Goal: Transaction & Acquisition: Purchase product/service

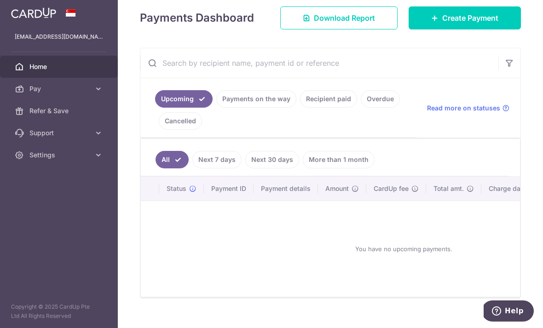
scroll to position [129, 0]
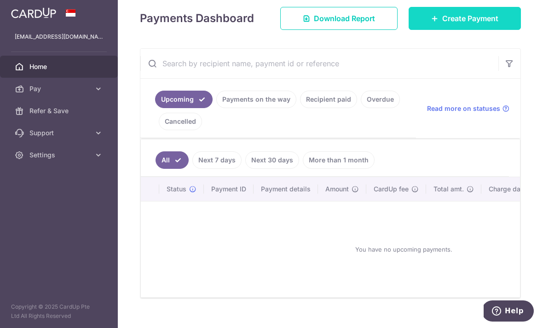
click at [472, 30] on link "Create Payment" at bounding box center [465, 18] width 112 height 23
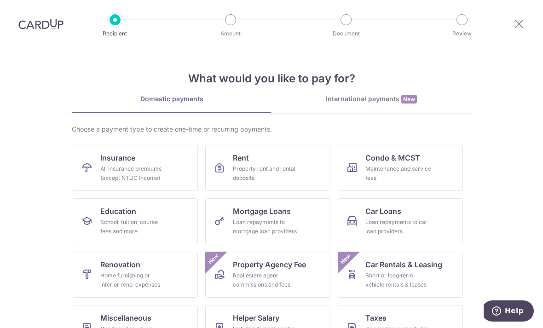
scroll to position [54, 0]
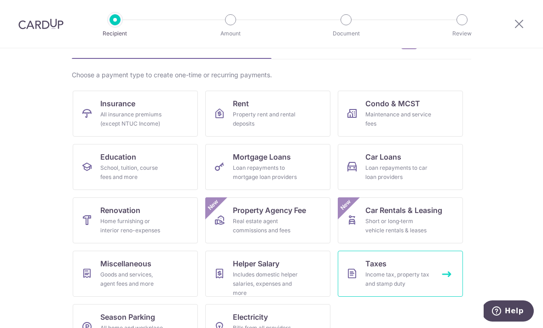
click at [383, 279] on div "Income tax, property tax and stamp duty" at bounding box center [399, 279] width 66 height 18
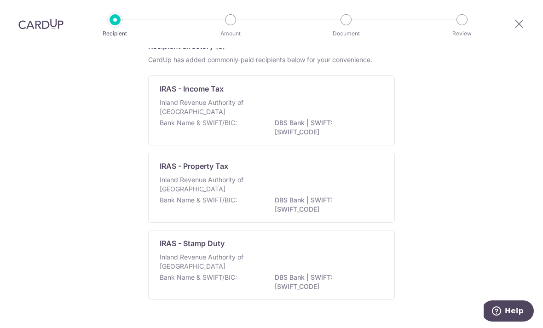
scroll to position [50, 0]
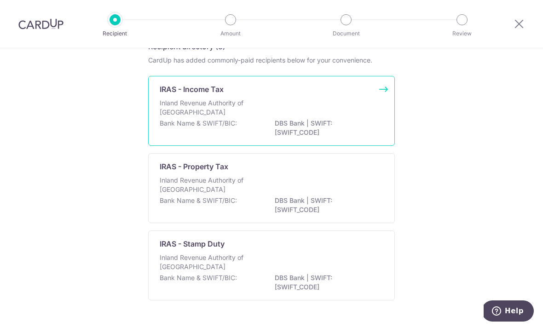
click at [296, 134] on div "Bank Name & SWIFT/BIC: DBS Bank | SWIFT: DBSSSGSGXXX" at bounding box center [272, 128] width 224 height 19
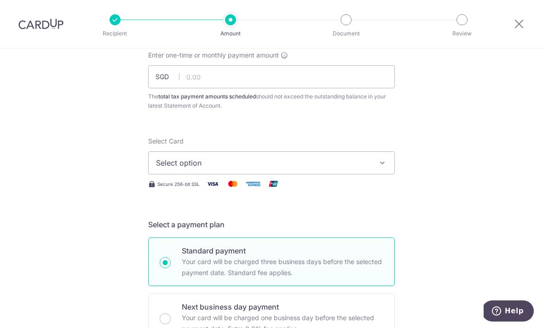
scroll to position [59, 0]
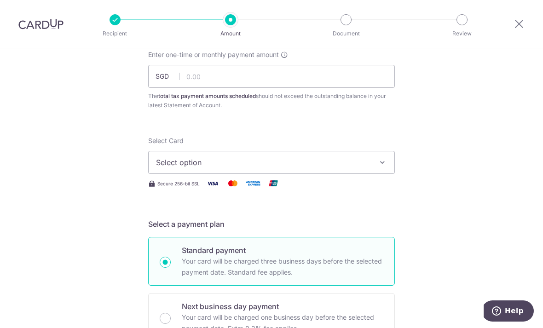
click at [355, 168] on span "Select option" at bounding box center [263, 162] width 215 height 11
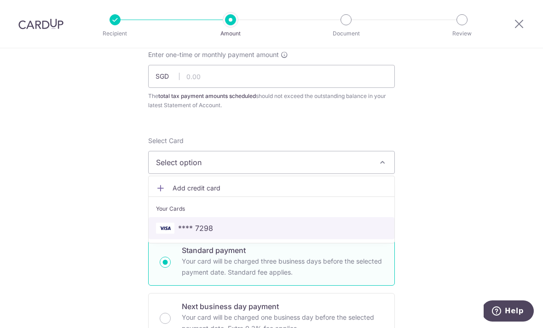
click at [266, 230] on span "**** 7298" at bounding box center [271, 228] width 231 height 11
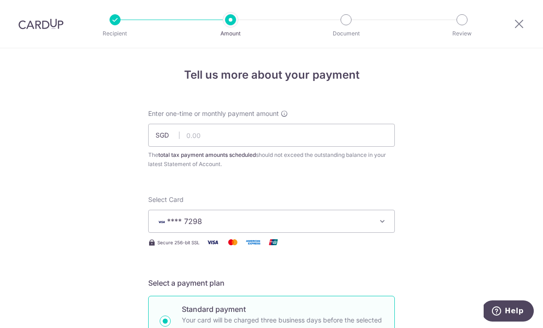
scroll to position [0, 0]
click at [261, 136] on input "text" at bounding box center [271, 135] width 247 height 23
type input "3"
type input "4,883.83"
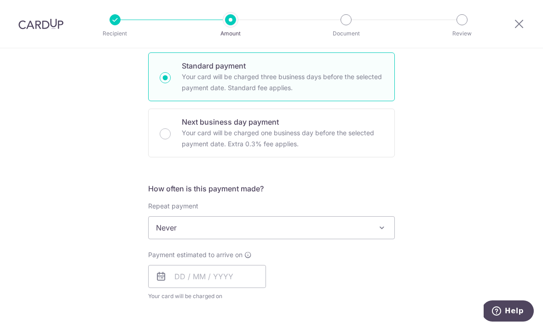
scroll to position [260, 0]
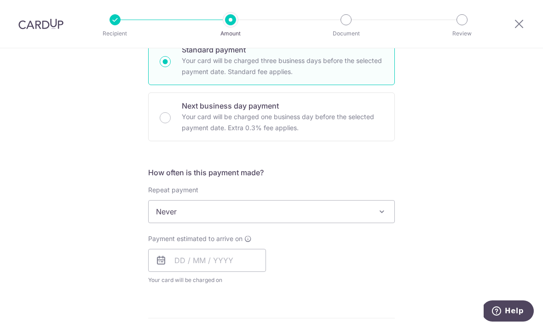
click at [311, 220] on span "Never" at bounding box center [272, 212] width 246 height 22
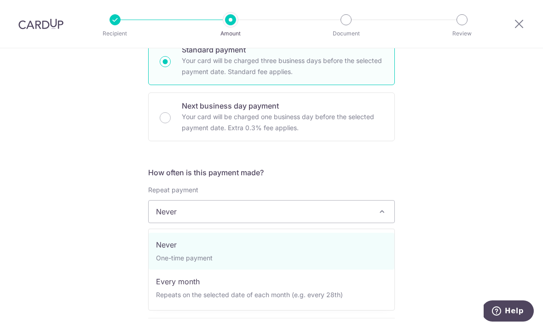
select select "3"
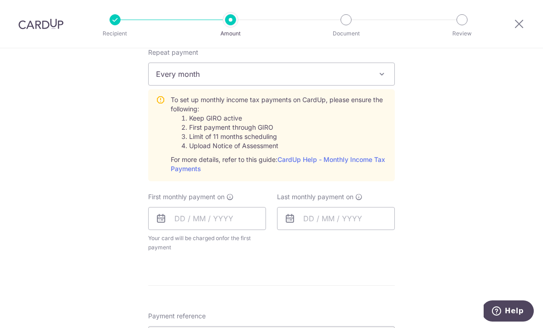
scroll to position [401, 0]
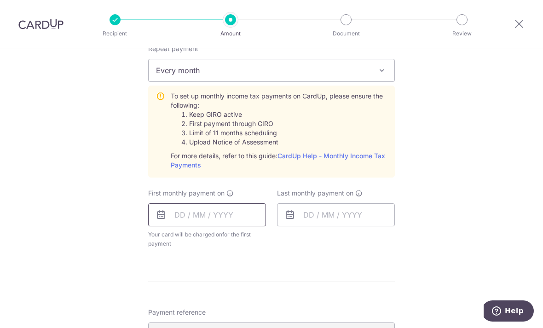
click at [183, 219] on input "text" at bounding box center [207, 214] width 118 height 23
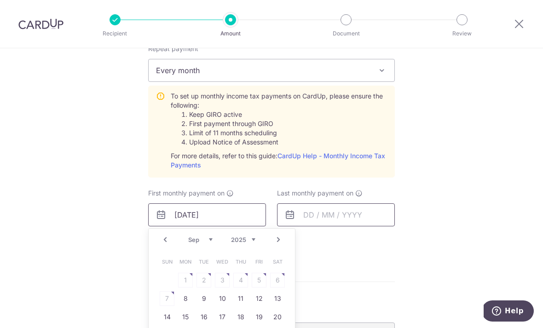
type input "01/09/2025"
click at [306, 222] on input "text" at bounding box center [336, 214] width 118 height 23
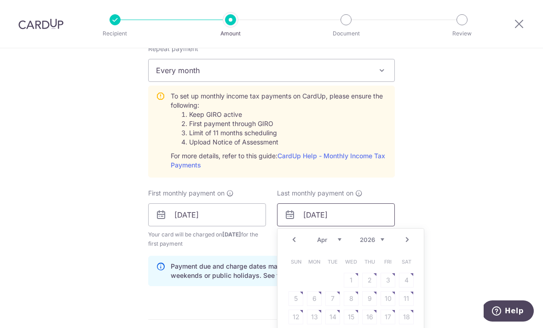
type input "01/04/2026"
click at [504, 186] on div "Tell us more about your payment Enter one-time or monthly payment amount SGD 4,…" at bounding box center [271, 146] width 543 height 998
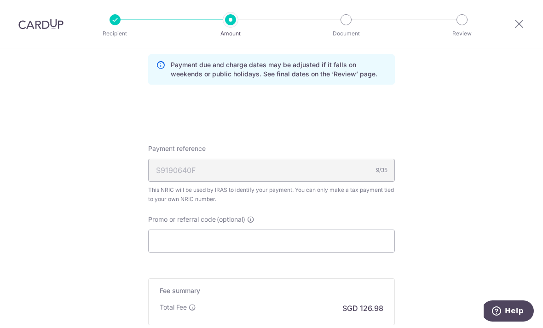
scroll to position [603, 0]
click at [275, 238] on input "Promo or referral code (optional)" at bounding box center [271, 240] width 247 height 23
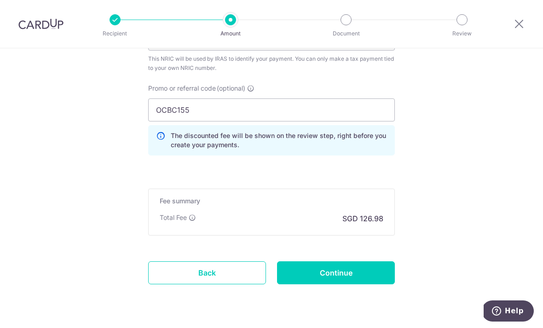
scroll to position [733, 0]
click at [247, 119] on input "OCBC155" at bounding box center [271, 110] width 247 height 23
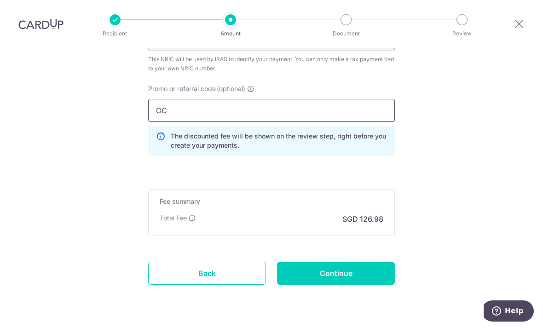
type input "O"
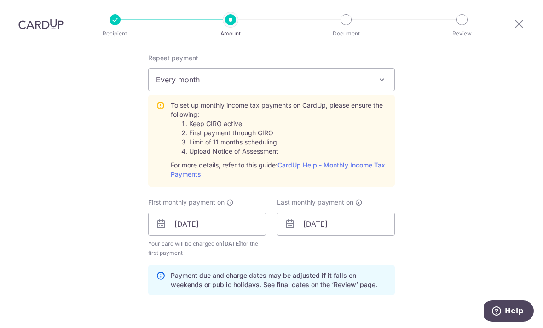
scroll to position [390, 0]
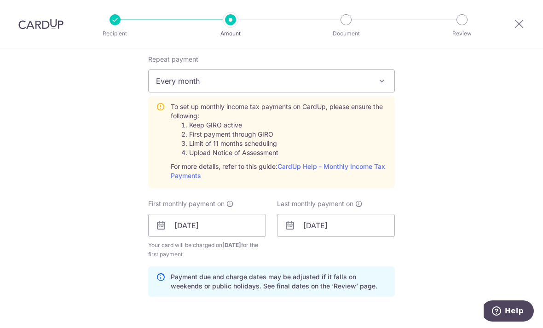
click at [235, 89] on span "Every month" at bounding box center [272, 81] width 246 height 22
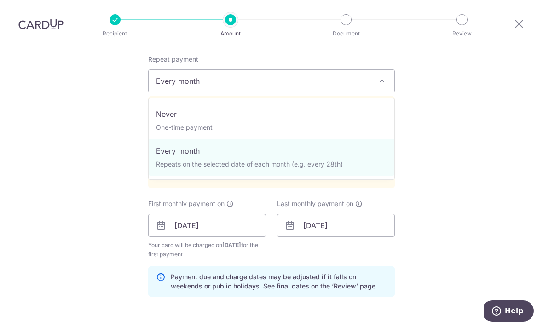
select select "1"
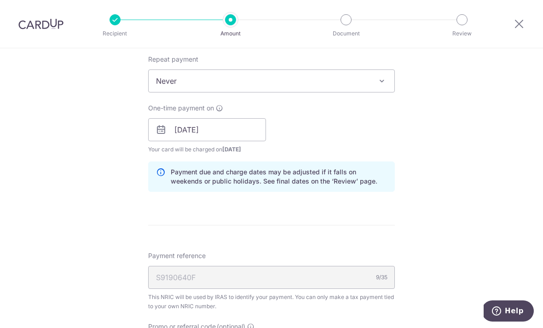
click at [261, 85] on span "Never" at bounding box center [272, 81] width 246 height 22
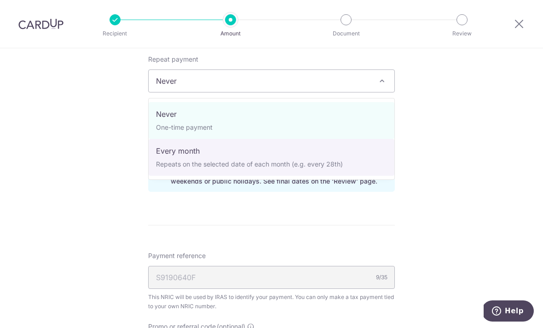
select select "3"
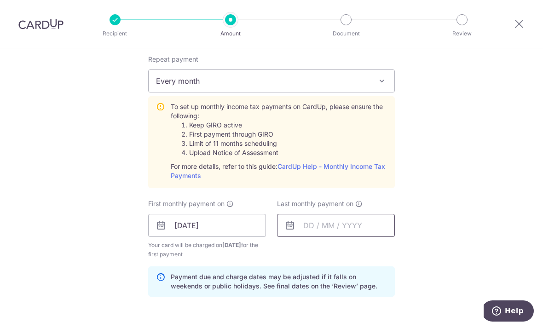
click at [306, 228] on input "text" at bounding box center [336, 225] width 118 height 23
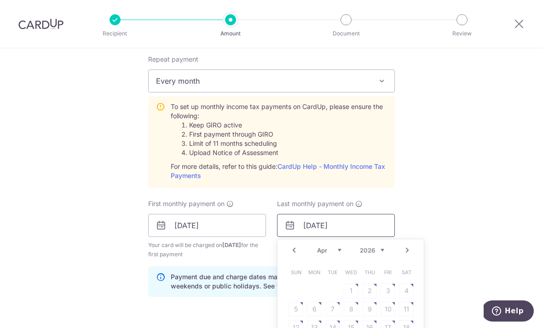
type input "01/04/2026"
click at [471, 202] on div "Tell us more about your payment Enter one-time or monthly payment amount SGD 4,…" at bounding box center [271, 157] width 543 height 998
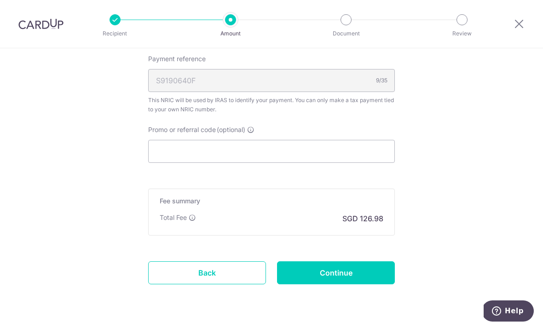
scroll to position [692, 0]
click at [296, 161] on input "Promo or referral code (optional)" at bounding box center [271, 151] width 247 height 23
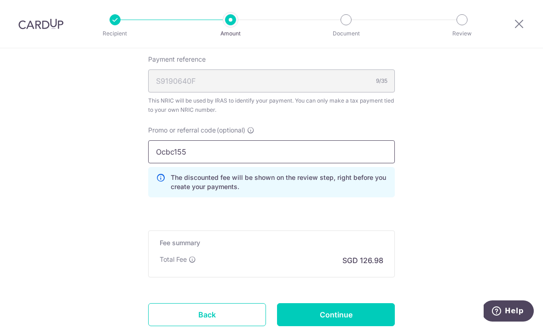
type input "Ocbc155"
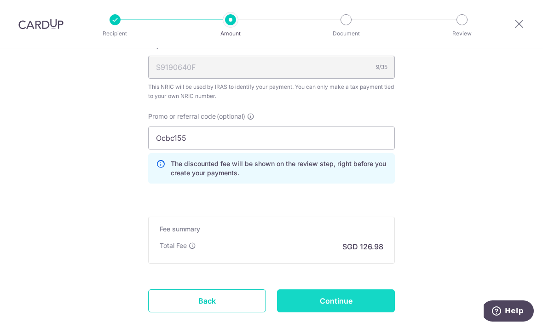
click at [327, 307] on input "Continue" at bounding box center [336, 301] width 118 height 23
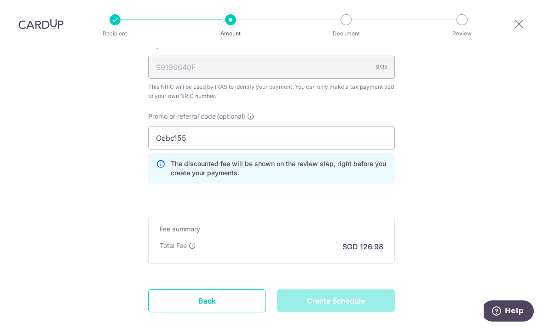
type input "Create Schedule"
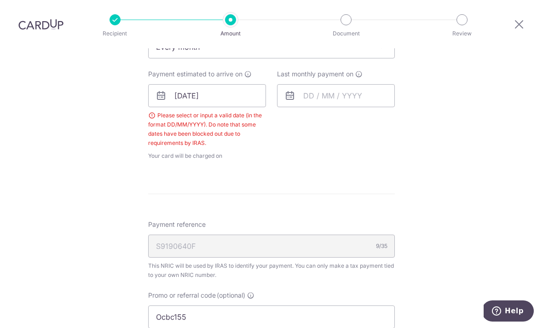
scroll to position [316, 0]
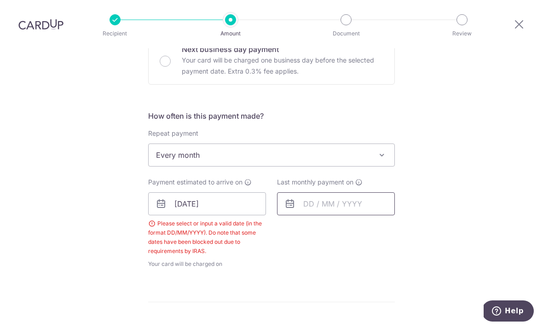
click at [309, 192] on input "text" at bounding box center [336, 203] width 118 height 23
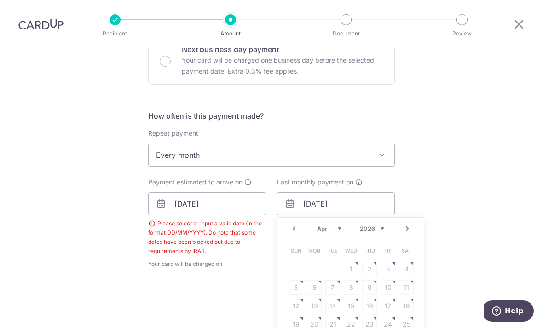
click at [497, 198] on div "Tell us more about your payment Enter one-time or monthly payment amount SGD 4,…" at bounding box center [271, 200] width 543 height 937
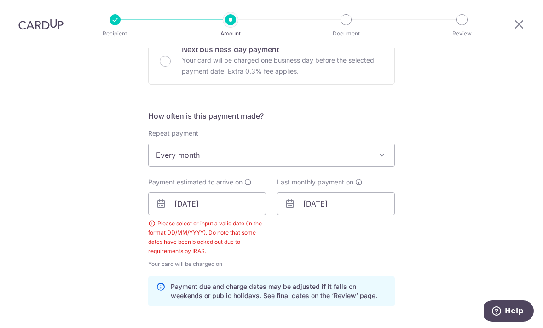
click at [479, 186] on div "Tell us more about your payment Enter one-time or monthly payment amount SGD 4,…" at bounding box center [271, 219] width 543 height 975
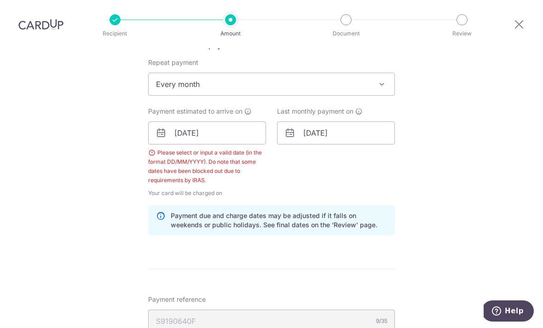
scroll to position [340, 0]
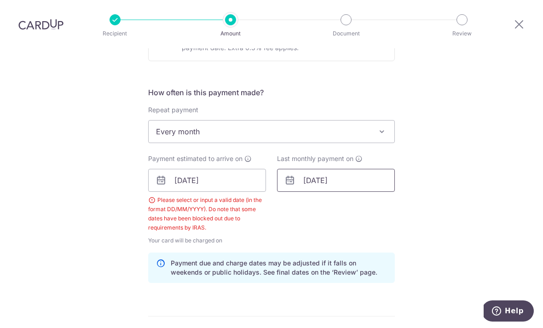
click at [321, 169] on input "01/04/2026" at bounding box center [336, 180] width 118 height 23
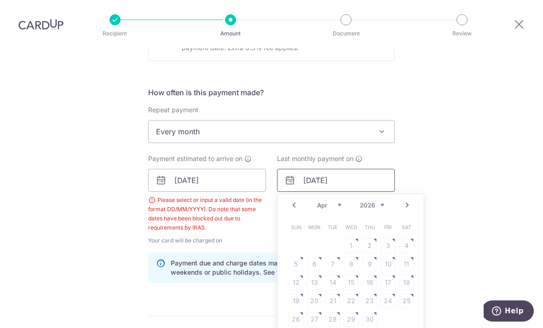
type input "02/04/2026"
click at [481, 201] on div "Tell us more about your payment Enter one-time or monthly payment amount SGD 4,…" at bounding box center [271, 196] width 543 height 975
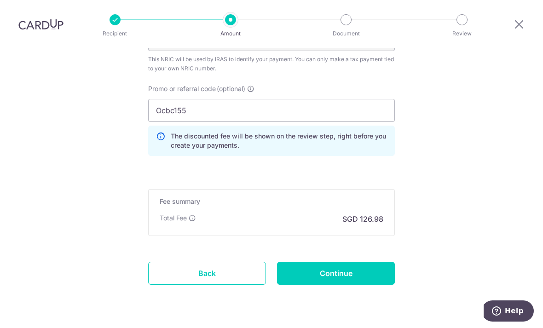
scroll to position [669, 0]
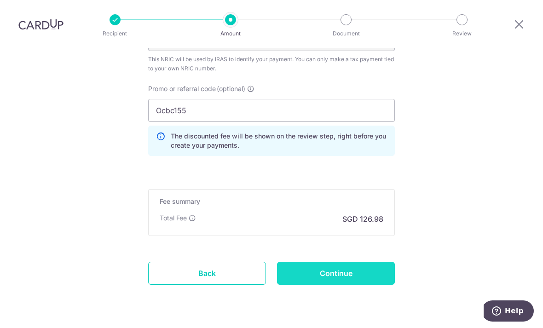
click at [338, 262] on input "Continue" at bounding box center [336, 273] width 118 height 23
type input "Create Schedule"
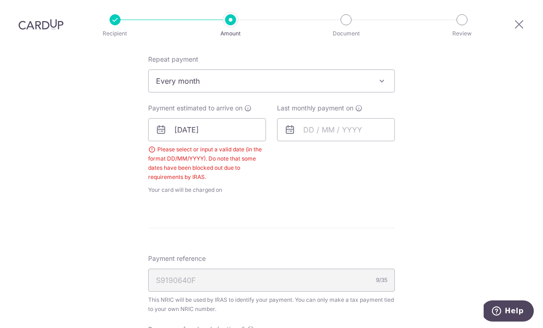
scroll to position [385, 0]
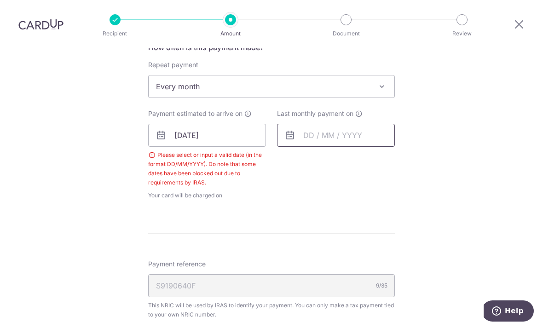
click at [284, 124] on input "text" at bounding box center [336, 135] width 118 height 23
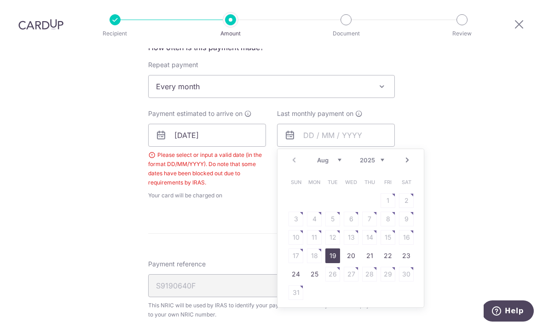
click at [409, 155] on link "Next" at bounding box center [407, 160] width 11 height 11
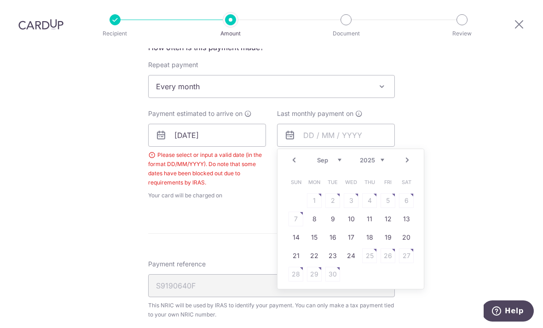
click at [407, 155] on link "Next" at bounding box center [407, 160] width 11 height 11
click at [409, 155] on link "Next" at bounding box center [407, 160] width 11 height 11
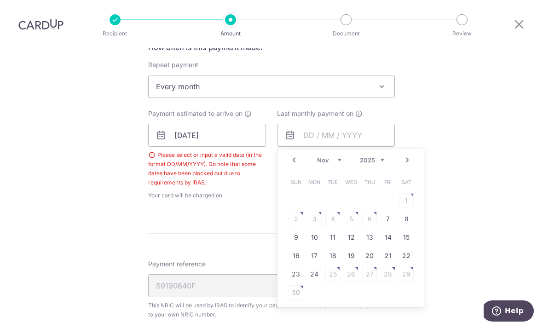
click at [411, 155] on link "Next" at bounding box center [407, 160] width 11 height 11
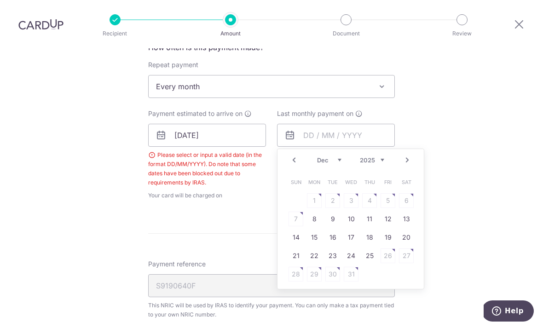
click at [406, 155] on link "Next" at bounding box center [407, 160] width 11 height 11
click at [402, 155] on link "Next" at bounding box center [407, 160] width 11 height 11
click at [405, 155] on link "Next" at bounding box center [407, 160] width 11 height 11
click at [294, 155] on link "Prev" at bounding box center [294, 160] width 11 height 11
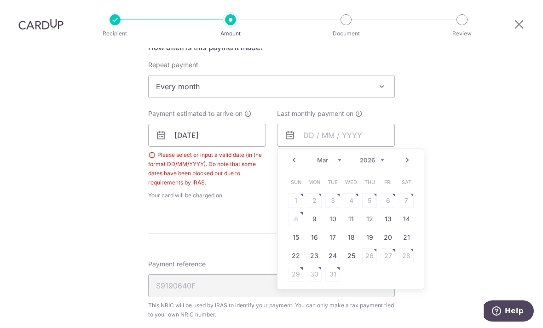
click at [351, 249] on link "25" at bounding box center [351, 256] width 15 height 15
type input "[DATE]"
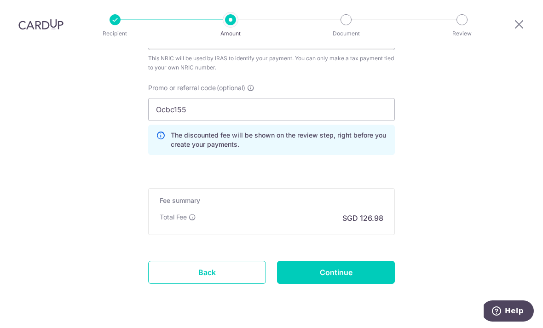
scroll to position [669, 0]
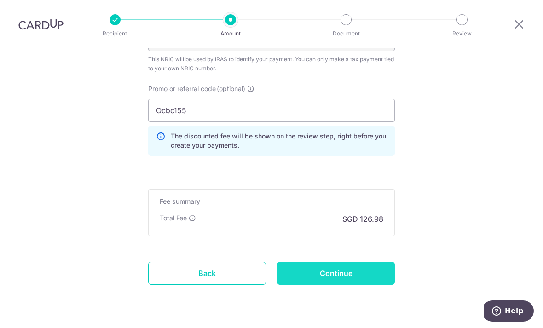
click at [327, 262] on input "Continue" at bounding box center [336, 273] width 118 height 23
type input "Create Schedule"
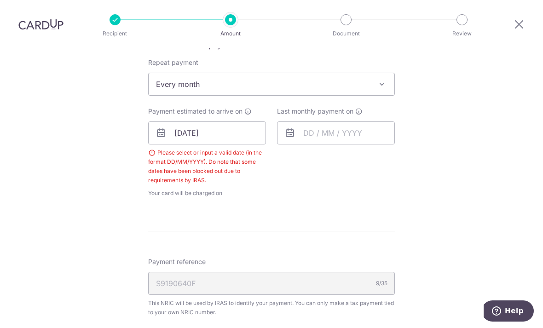
scroll to position [385, 0]
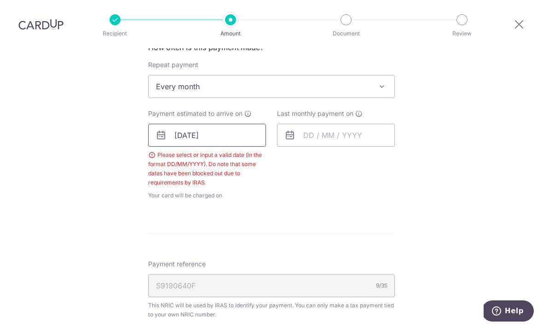
click at [203, 124] on input "[DATE]" at bounding box center [207, 135] width 118 height 23
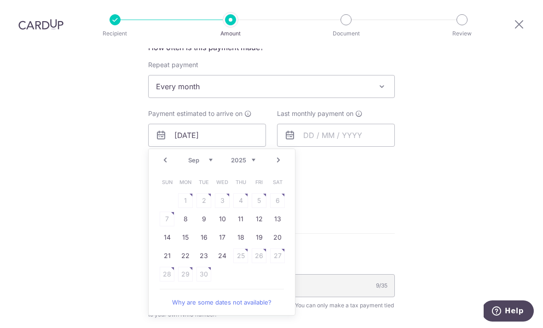
click at [163, 155] on link "Prev" at bounding box center [165, 160] width 11 height 11
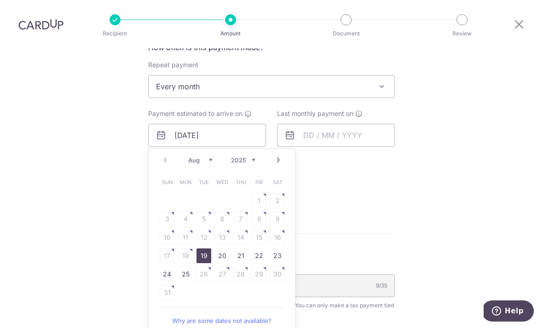
click at [187, 267] on link "25" at bounding box center [185, 274] width 15 height 15
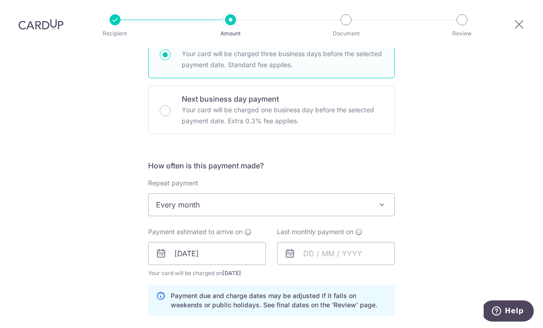
scroll to position [265, 0]
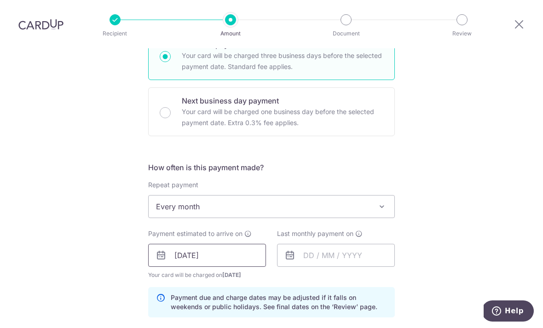
click at [212, 244] on input "[DATE]" at bounding box center [207, 255] width 118 height 23
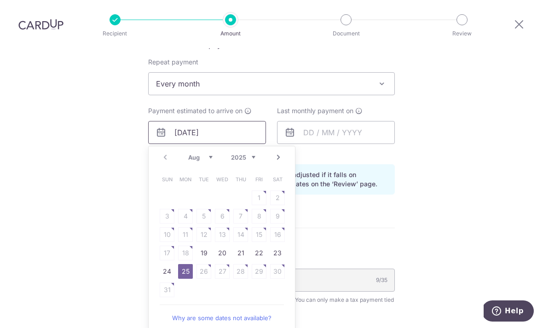
scroll to position [388, 0]
click at [282, 152] on link "Next" at bounding box center [278, 157] width 11 height 11
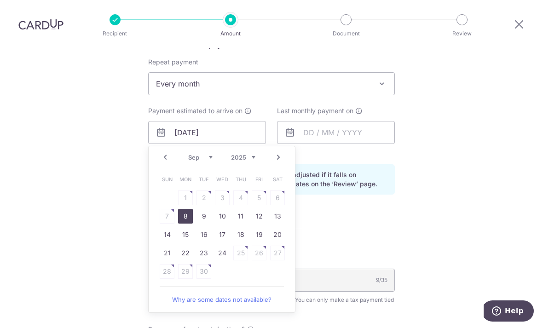
click at [187, 209] on link "8" at bounding box center [185, 216] width 15 height 15
type input "08/09/2025"
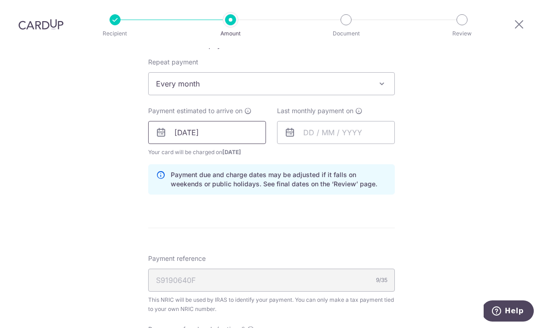
click at [198, 121] on input "08/09/2025" at bounding box center [207, 132] width 118 height 23
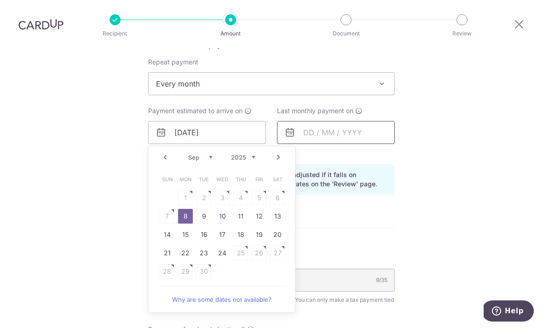
click at [335, 121] on input "text" at bounding box center [336, 132] width 118 height 23
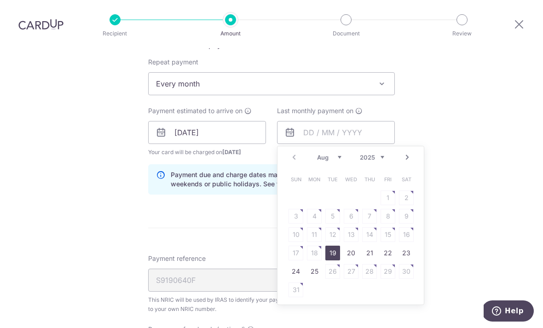
click at [405, 152] on link "Next" at bounding box center [407, 157] width 11 height 11
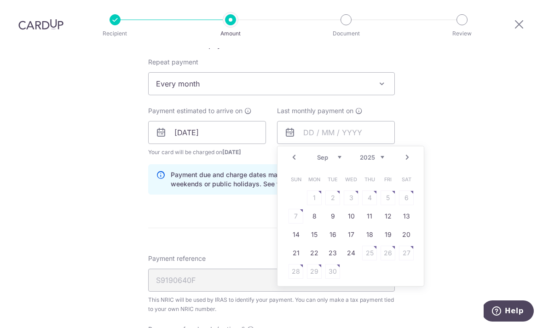
click at [408, 152] on link "Next" at bounding box center [407, 157] width 11 height 11
click at [406, 152] on link "Next" at bounding box center [407, 157] width 11 height 11
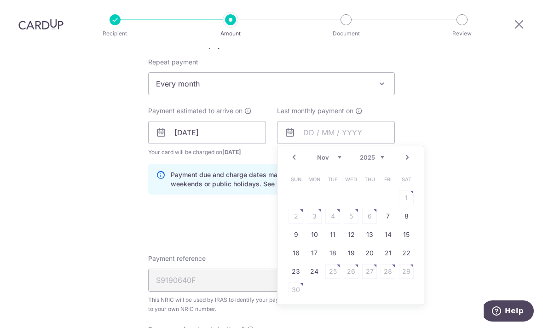
click at [406, 152] on link "Next" at bounding box center [407, 157] width 11 height 11
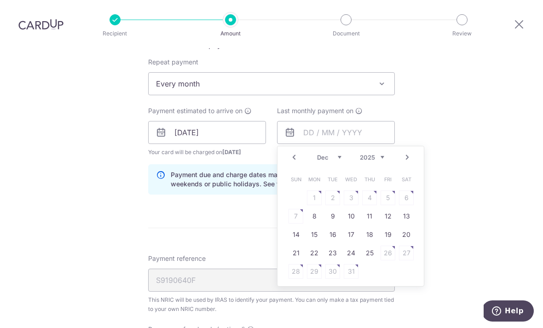
click at [406, 152] on link "Next" at bounding box center [407, 157] width 11 height 11
click at [407, 152] on link "Next" at bounding box center [407, 157] width 11 height 11
click at [403, 152] on link "Next" at bounding box center [407, 157] width 11 height 11
click at [405, 152] on link "Next" at bounding box center [407, 157] width 11 height 11
click at [402, 152] on link "Next" at bounding box center [407, 157] width 11 height 11
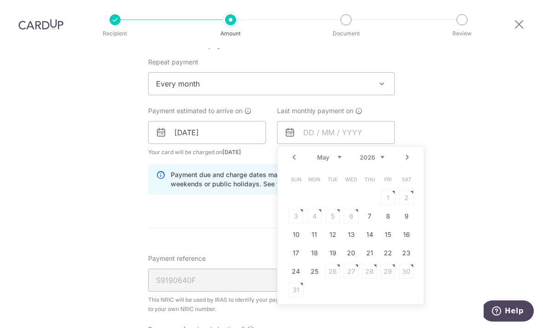
click at [297, 152] on link "Prev" at bounding box center [294, 157] width 11 height 11
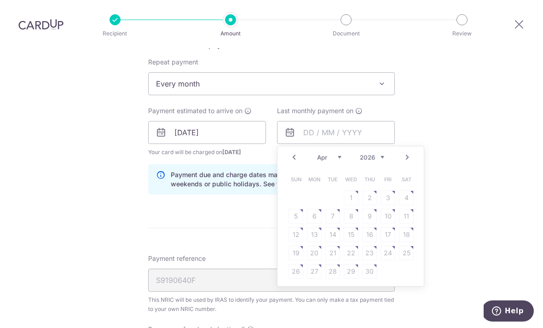
click at [356, 193] on table "Sun Mon Tue Wed Thu Fri Sat 1 2 3 4 5 6 7 8 9 10 11 12 13 14 15 16 17 18 19 20 …" at bounding box center [351, 225] width 129 height 110
click at [293, 152] on link "Prev" at bounding box center [294, 157] width 11 height 11
click at [350, 246] on link "25" at bounding box center [351, 253] width 15 height 15
type input "[DATE]"
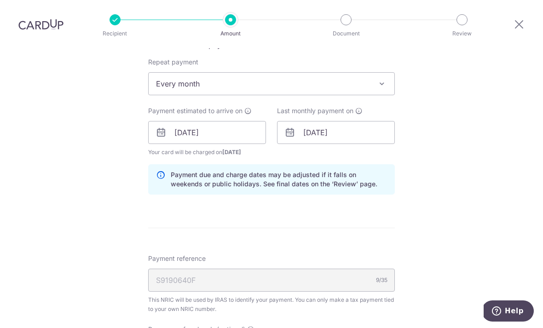
click at [471, 179] on div "Tell us more about your payment Enter one-time or monthly payment amount SGD 4,…" at bounding box center [271, 128] width 543 height 934
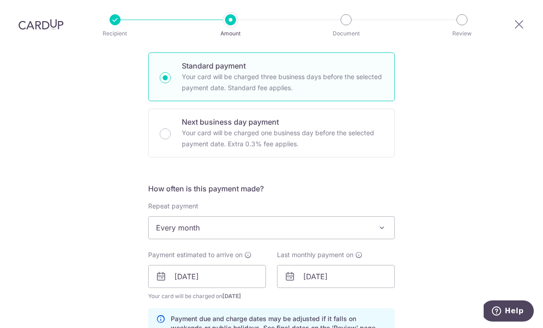
scroll to position [245, 0]
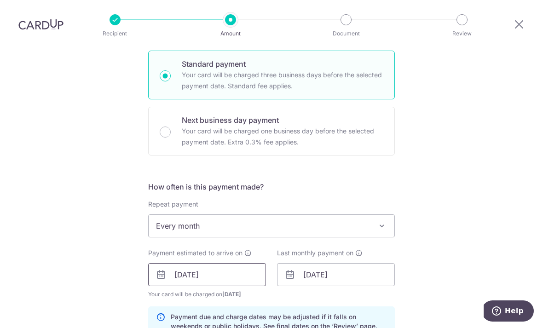
click at [218, 263] on input "08/09/2025" at bounding box center [207, 274] width 118 height 23
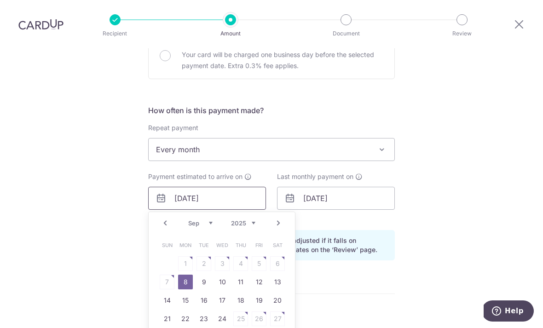
scroll to position [371, 0]
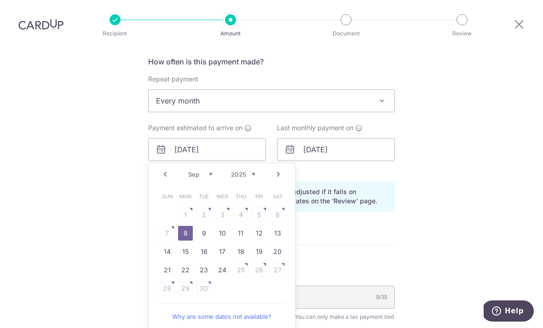
click at [168, 169] on link "Prev" at bounding box center [165, 174] width 11 height 11
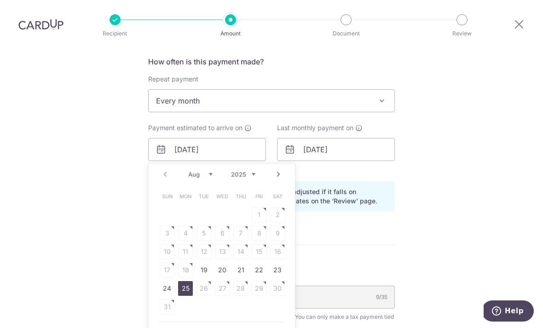
click at [192, 281] on link "25" at bounding box center [185, 288] width 15 height 15
type input "25/08/2025"
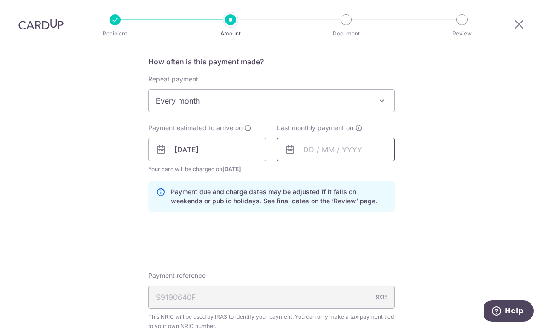
click at [321, 138] on input "text" at bounding box center [336, 149] width 118 height 23
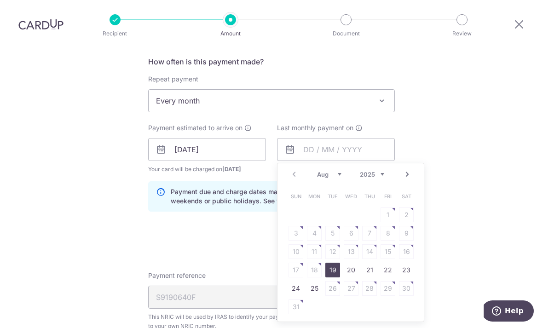
click at [406, 169] on link "Next" at bounding box center [407, 174] width 11 height 11
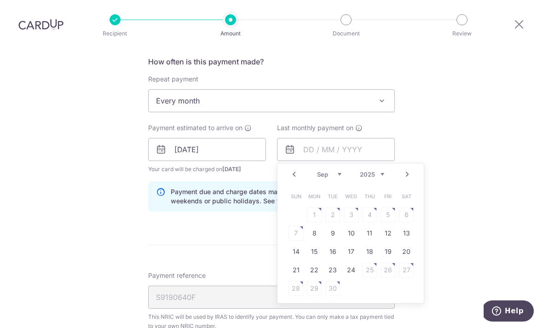
click at [404, 169] on link "Next" at bounding box center [407, 174] width 11 height 11
click at [407, 169] on link "Next" at bounding box center [407, 174] width 11 height 11
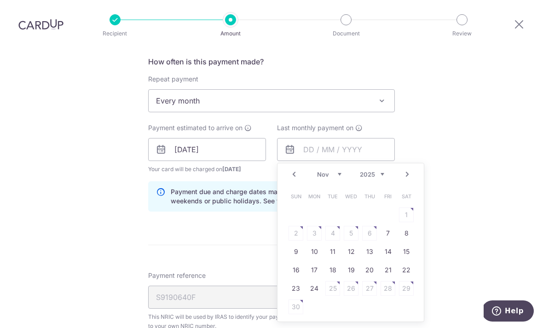
click at [408, 169] on link "Next" at bounding box center [407, 174] width 11 height 11
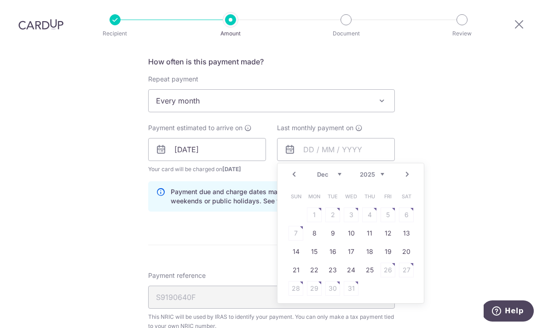
click at [408, 169] on link "Next" at bounding box center [407, 174] width 11 height 11
click at [407, 169] on link "Next" at bounding box center [407, 174] width 11 height 11
click at [406, 169] on link "Next" at bounding box center [407, 174] width 11 height 11
click at [355, 263] on link "25" at bounding box center [351, 270] width 15 height 15
type input "25/03/2026"
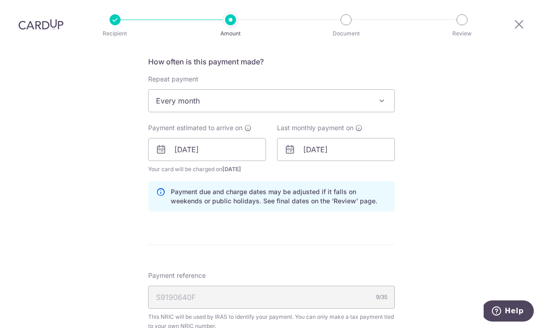
click at [464, 197] on div "Tell us more about your payment Enter one-time or monthly payment amount SGD 4,…" at bounding box center [271, 145] width 543 height 934
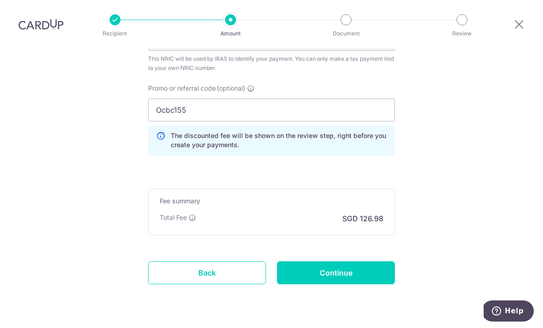
scroll to position [628, 0]
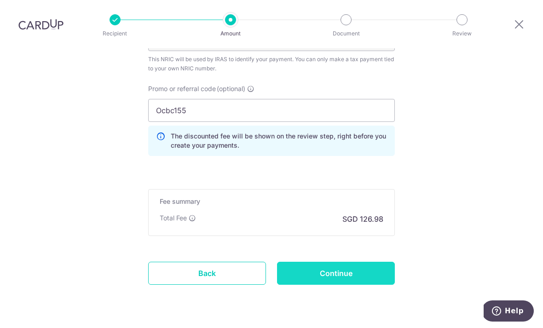
click at [318, 262] on input "Continue" at bounding box center [336, 273] width 118 height 23
type input "Create Schedule"
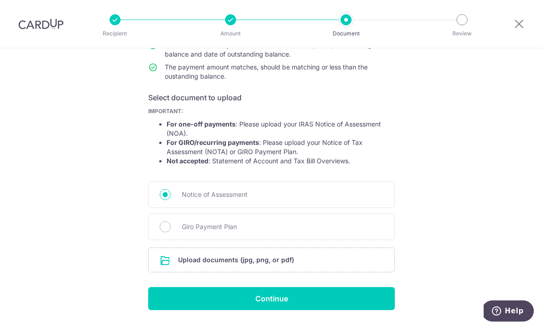
scroll to position [116, 0]
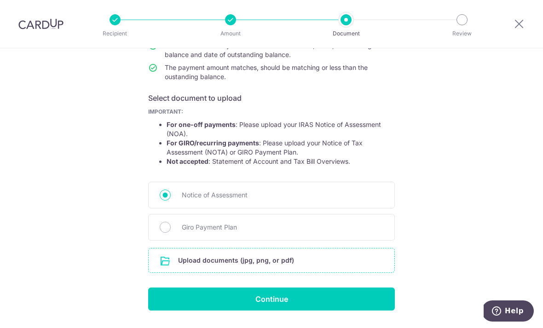
click at [243, 269] on input "file" at bounding box center [272, 261] width 246 height 24
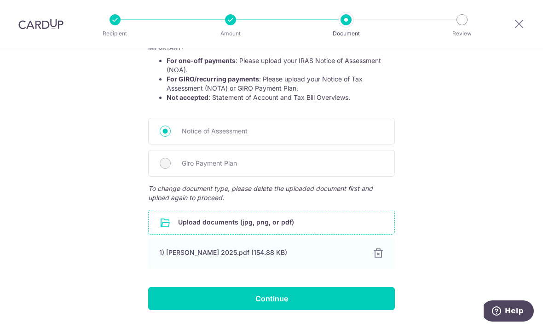
scroll to position [180, 0]
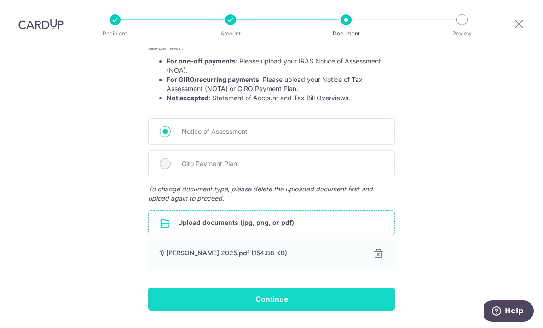
click at [294, 304] on input "Continue" at bounding box center [271, 299] width 247 height 23
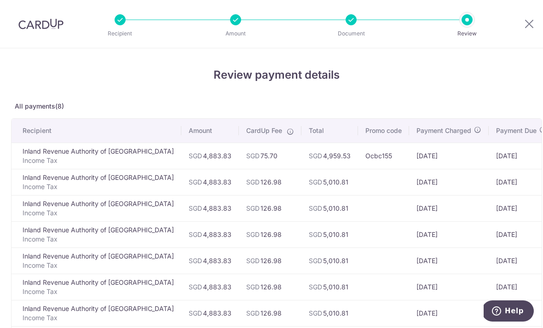
scroll to position [-1, 0]
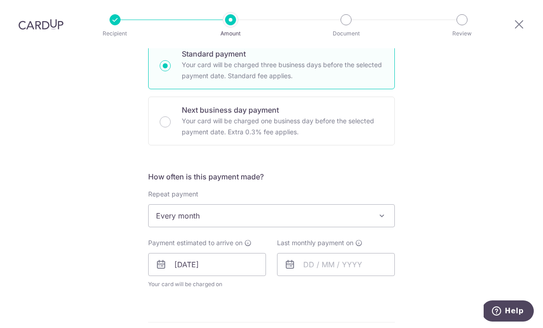
scroll to position [250, 0]
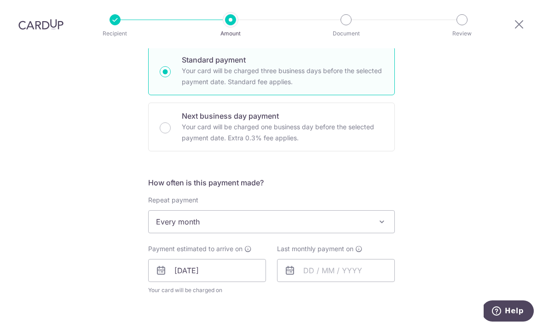
click at [262, 211] on span "Every month" at bounding box center [272, 222] width 246 height 22
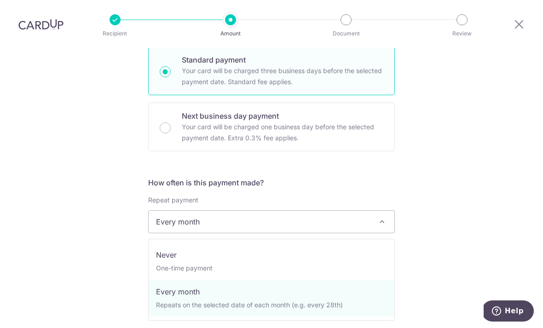
select select "1"
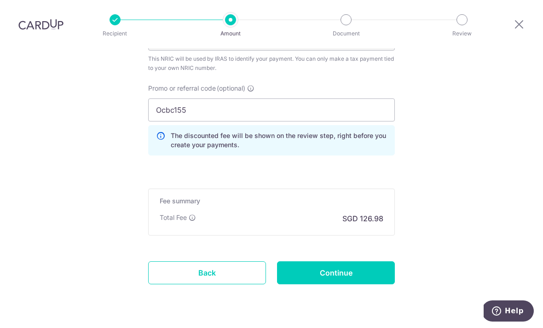
scroll to position [628, 0]
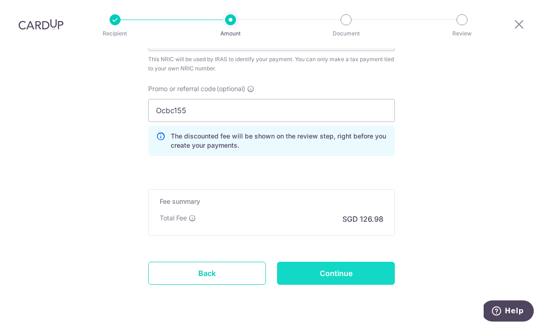
click at [311, 262] on input "Continue" at bounding box center [336, 273] width 118 height 23
type input "Update Schedule"
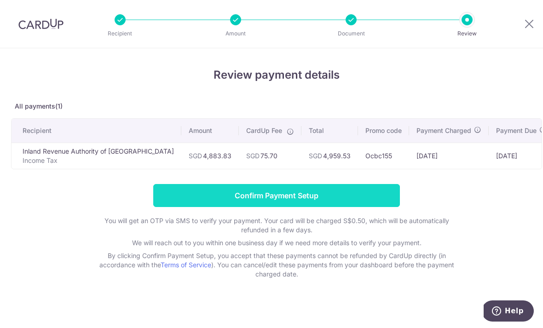
click at [300, 200] on input "Confirm Payment Setup" at bounding box center [276, 195] width 247 height 23
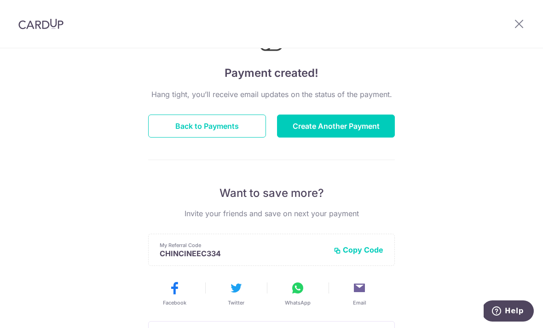
scroll to position [59, 0]
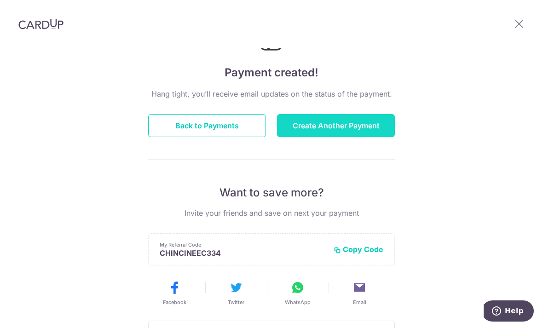
click at [362, 137] on button "Create Another Payment" at bounding box center [336, 125] width 118 height 23
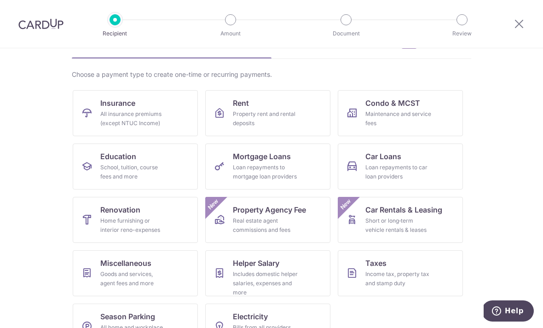
scroll to position [54, 0]
click at [393, 276] on div "Income tax, property tax and stamp duty" at bounding box center [399, 279] width 66 height 18
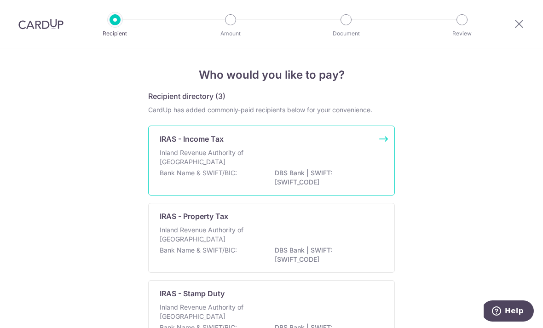
click at [314, 162] on div "Inland Revenue Authority of [GEOGRAPHIC_DATA]" at bounding box center [272, 158] width 224 height 20
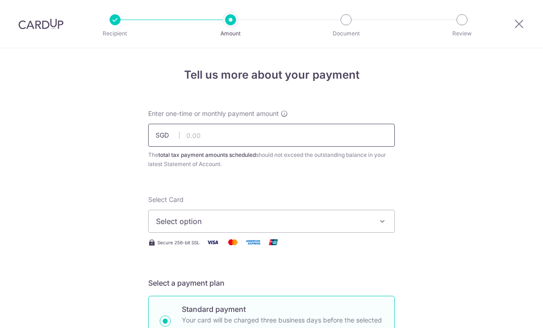
click at [295, 141] on input "text" at bounding box center [271, 135] width 247 height 23
type input "4,883.83"
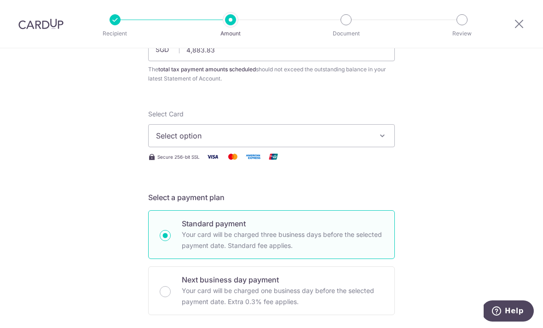
scroll to position [141, 0]
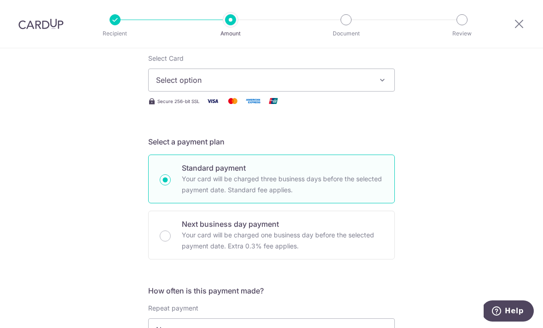
click at [319, 86] on span "Select option" at bounding box center [263, 80] width 215 height 11
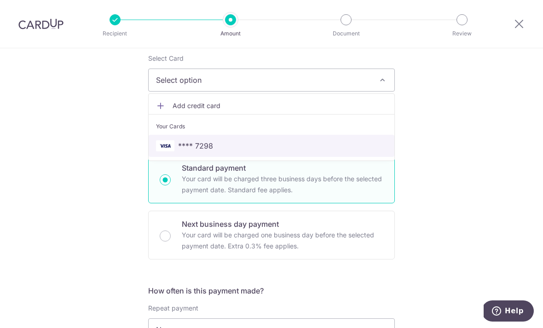
click at [248, 151] on span "**** 7298" at bounding box center [271, 145] width 231 height 11
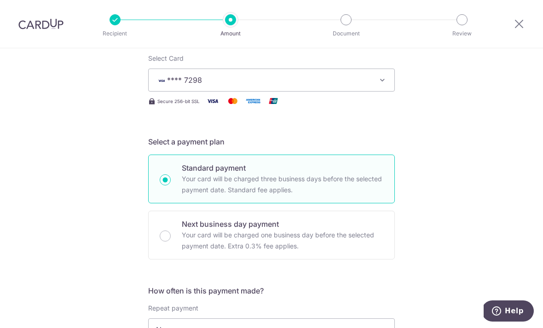
scroll to position [294, 0]
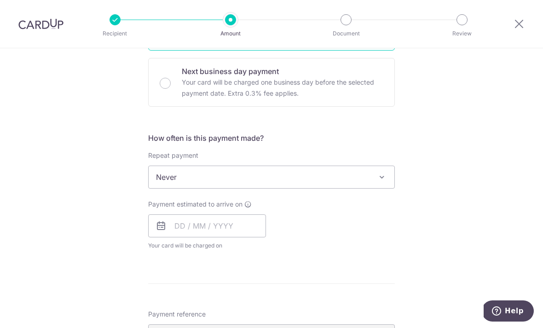
click at [221, 179] on span "Never" at bounding box center [272, 177] width 246 height 22
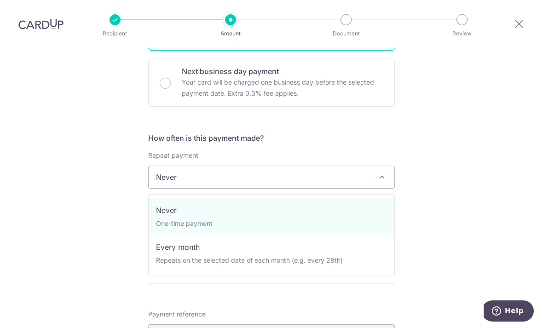
select select "3"
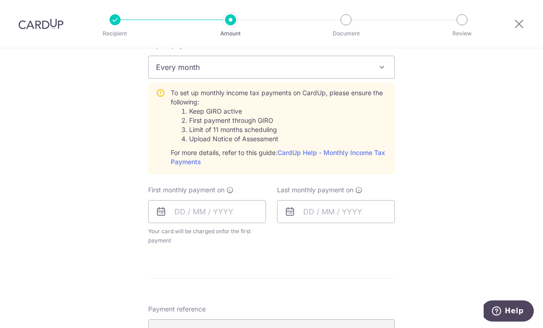
scroll to position [417, 0]
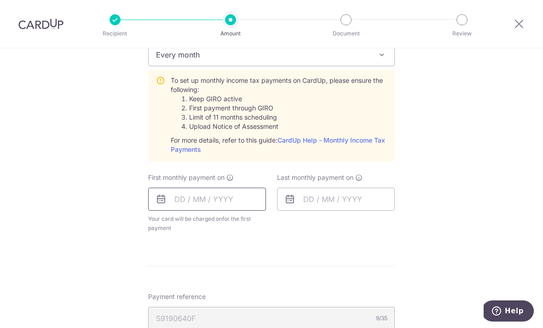
click at [178, 210] on input "text" at bounding box center [207, 199] width 118 height 23
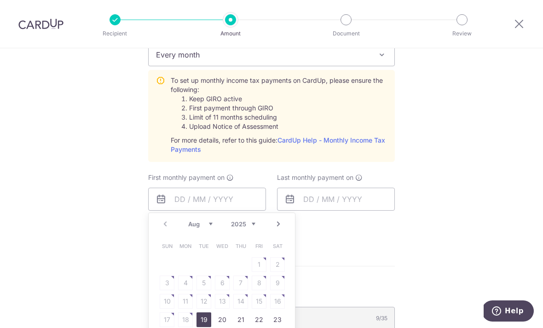
click at [282, 230] on link "Next" at bounding box center [278, 224] width 11 height 11
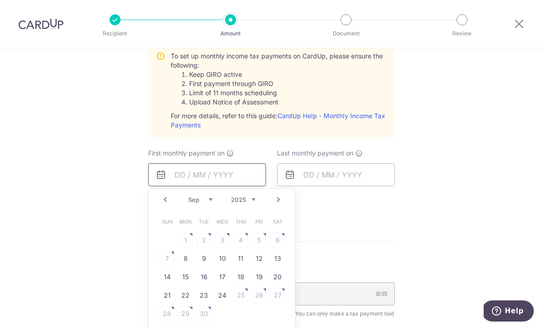
scroll to position [449, 0]
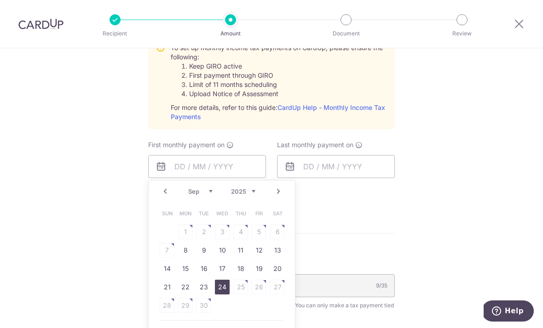
click at [225, 290] on link "24" at bounding box center [222, 287] width 15 height 15
type input "[DATE]"
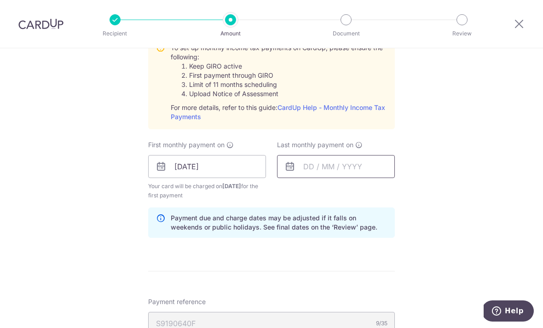
click at [297, 175] on input "text" at bounding box center [336, 166] width 118 height 23
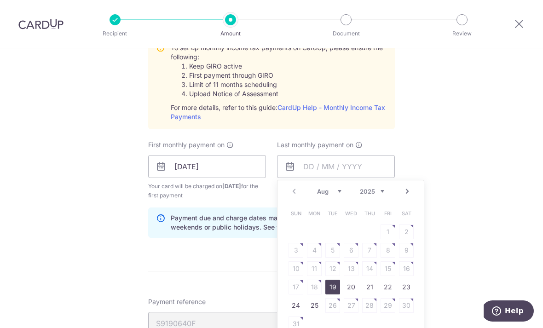
click at [407, 197] on link "Next" at bounding box center [407, 191] width 11 height 11
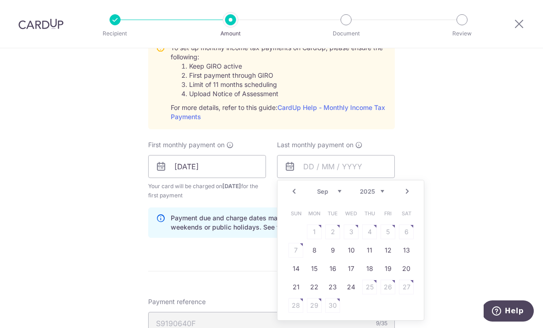
click at [410, 197] on link "Next" at bounding box center [407, 191] width 11 height 11
click at [407, 197] on link "Next" at bounding box center [407, 191] width 11 height 11
click at [409, 197] on link "Next" at bounding box center [407, 191] width 11 height 11
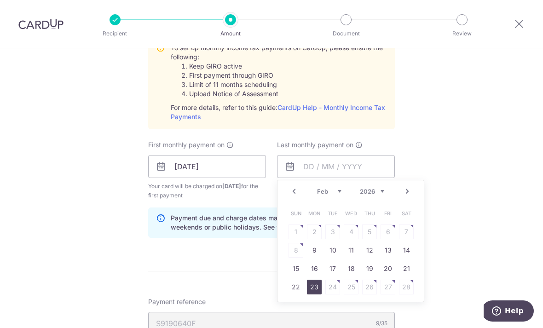
click at [318, 290] on link "23" at bounding box center [314, 287] width 15 height 15
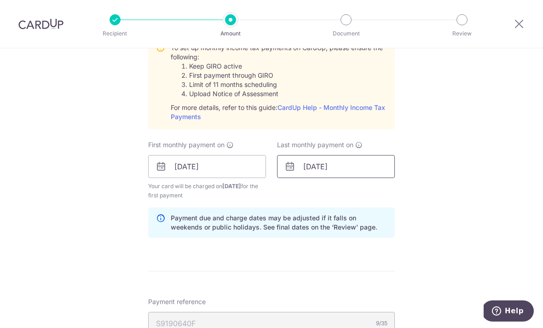
click at [346, 165] on input "23/02/2026" at bounding box center [336, 166] width 118 height 23
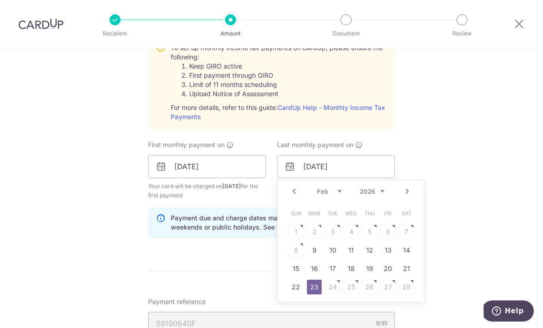
click at [407, 197] on link "Next" at bounding box center [407, 191] width 11 height 11
click at [352, 292] on link "25" at bounding box center [351, 287] width 15 height 15
type input "25/03/2026"
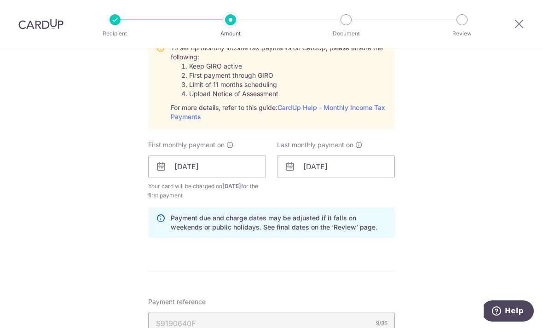
click at [454, 225] on div "Tell us more about your payment Enter one-time or monthly payment amount SGD 4,…" at bounding box center [271, 98] width 543 height 998
click at [211, 174] on input "[DATE]" at bounding box center [207, 166] width 118 height 23
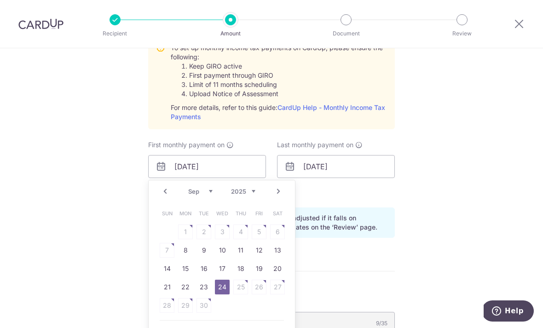
click at [485, 202] on div "Tell us more about your payment Enter one-time or monthly payment amount SGD 4,…" at bounding box center [271, 98] width 543 height 998
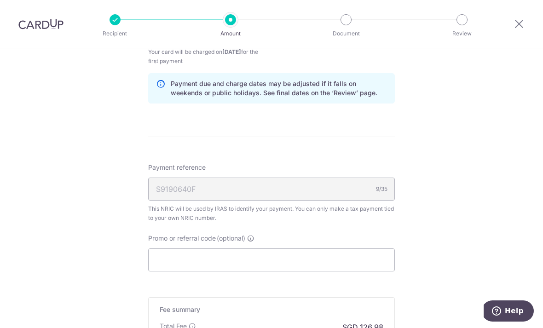
scroll to position [572, 0]
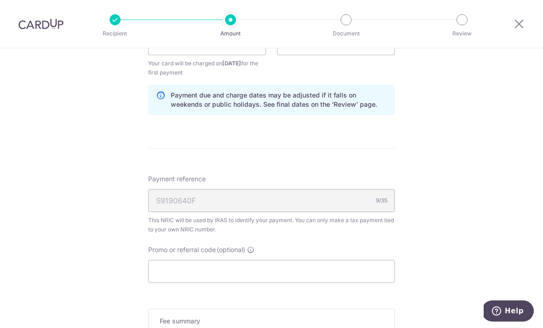
click at [325, 96] on p "Payment due and charge dates may be adjusted if it falls on weekends or public …" at bounding box center [279, 100] width 216 height 18
click at [217, 273] on input "Promo or referral code (optional)" at bounding box center [271, 271] width 247 height 23
paste input "MLTAX25R"
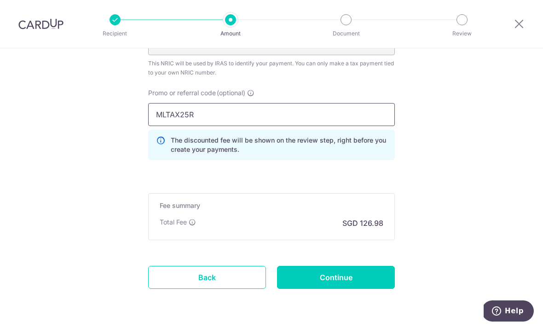
scroll to position [733, 0]
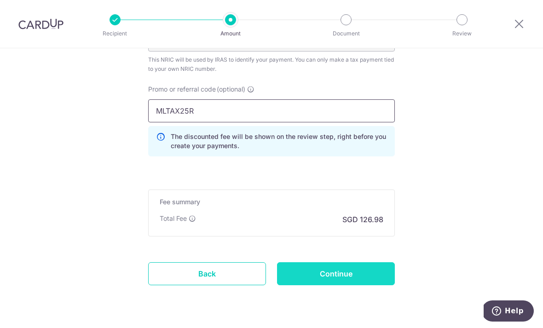
type input "MLTAX25R"
click at [333, 279] on input "Continue" at bounding box center [336, 273] width 118 height 23
type input "Create Schedule"
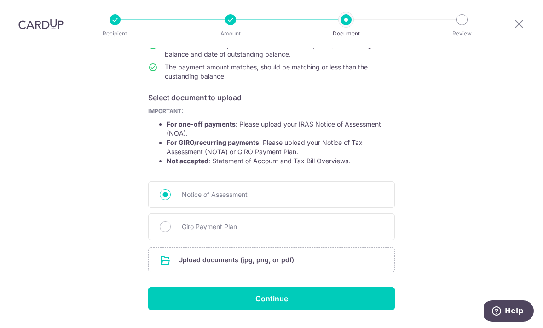
scroll to position [116, 0]
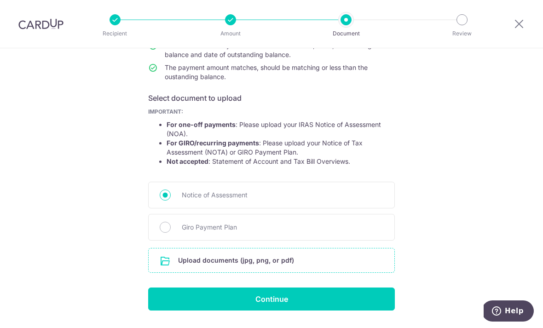
click at [211, 266] on input "file" at bounding box center [272, 261] width 246 height 24
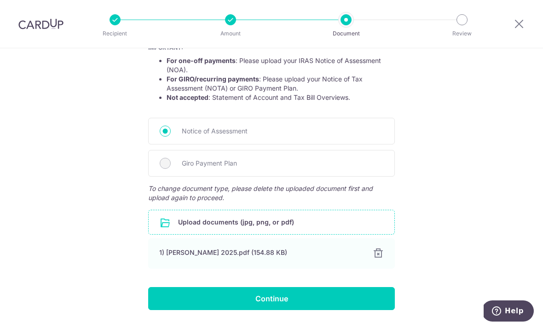
scroll to position [180, 0]
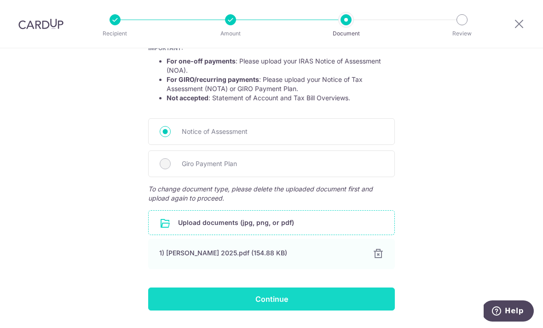
click at [241, 302] on input "Continue" at bounding box center [271, 299] width 247 height 23
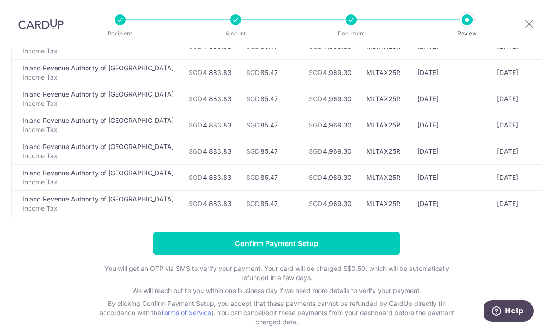
scroll to position [119, 0]
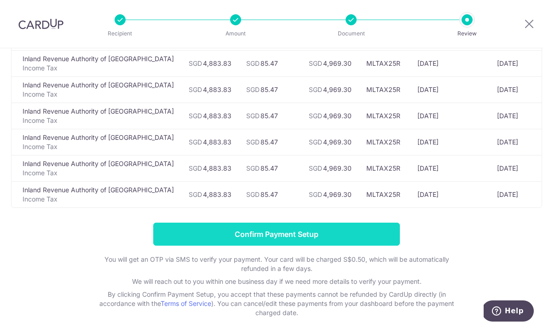
click at [275, 241] on input "Confirm Payment Setup" at bounding box center [276, 234] width 247 height 23
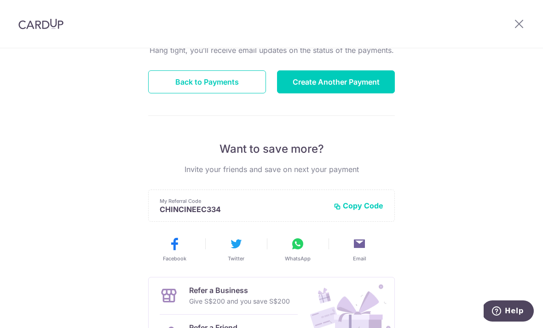
scroll to position [104, 0]
click at [220, 92] on button "Back to Payments" at bounding box center [207, 81] width 118 height 23
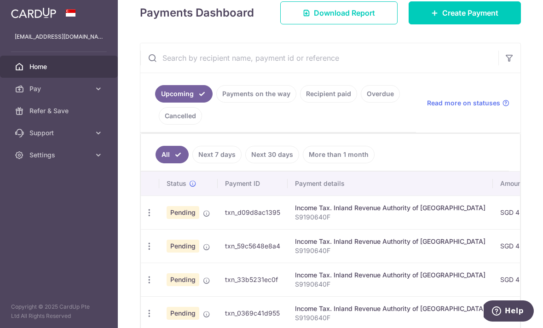
scroll to position [135, 0]
